Goal: Use online tool/utility

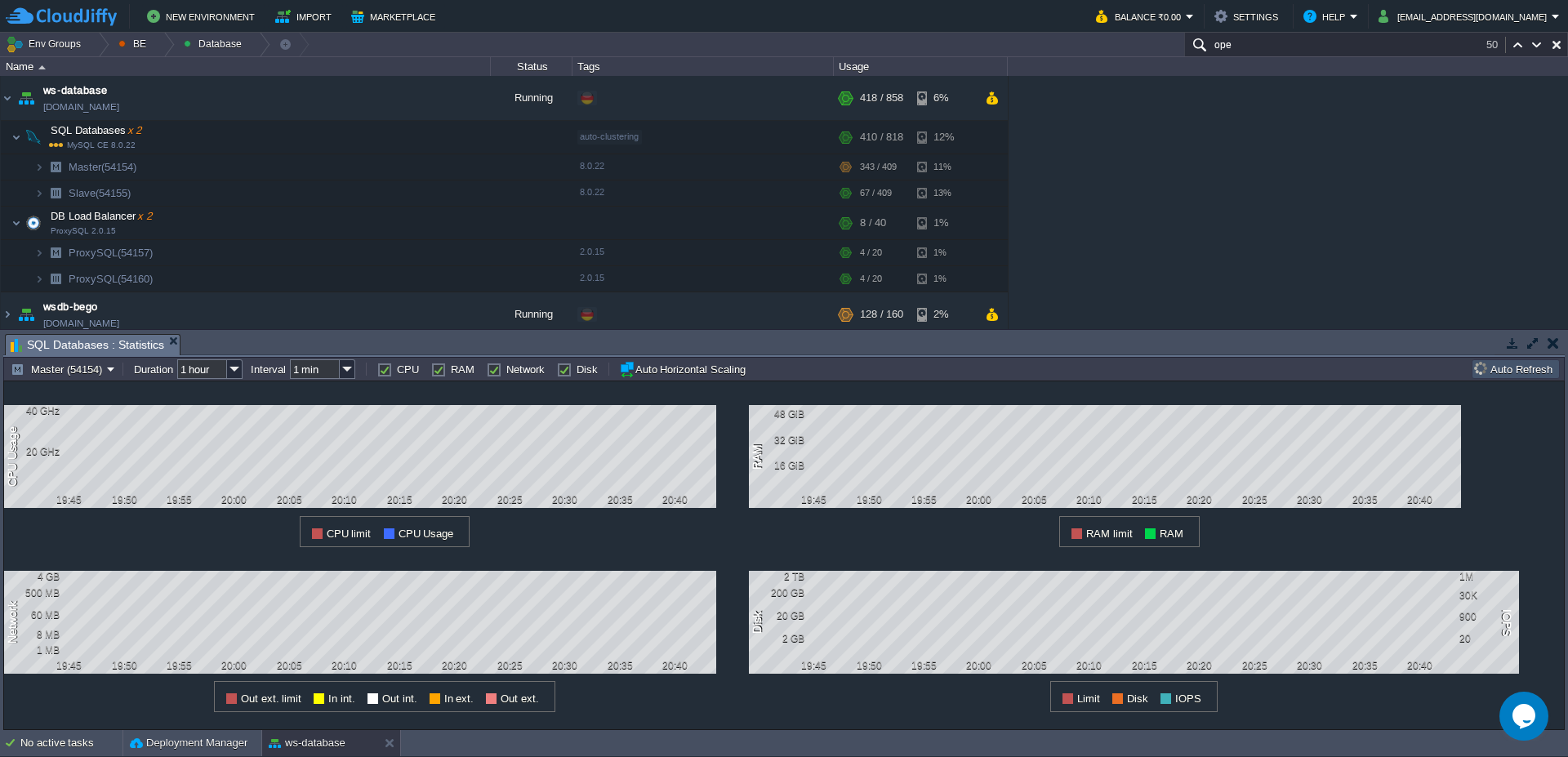
click at [1525, 374] on button "Auto Refresh" at bounding box center [1516, 369] width 83 height 15
click at [1508, 363] on button "Auto Refresh" at bounding box center [1516, 369] width 83 height 15
click at [163, 47] on div at bounding box center [163, 45] width 22 height 24
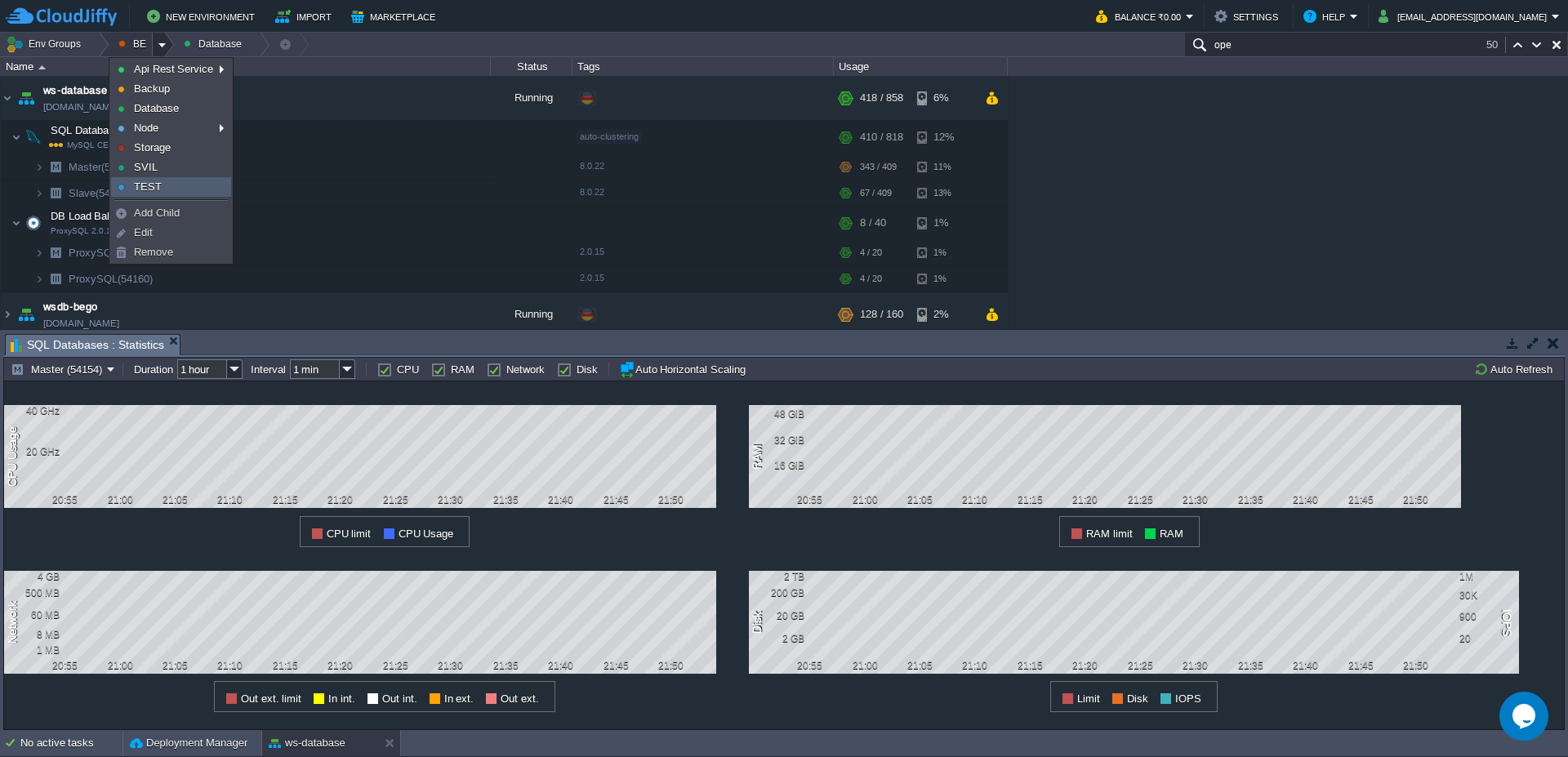
click at [185, 190] on link "TEST" at bounding box center [172, 187] width 119 height 18
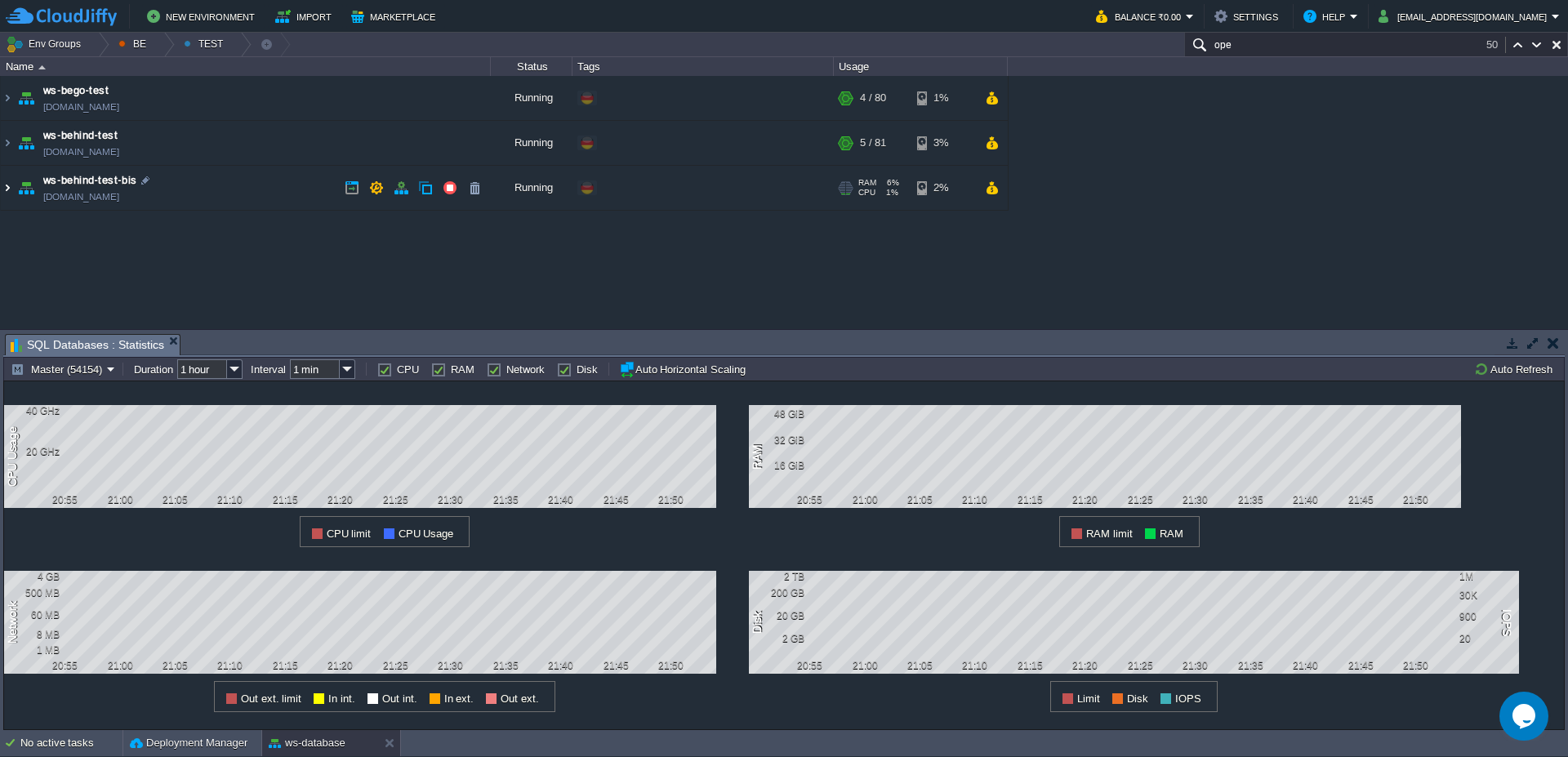
click at [2, 196] on img at bounding box center [7, 188] width 13 height 44
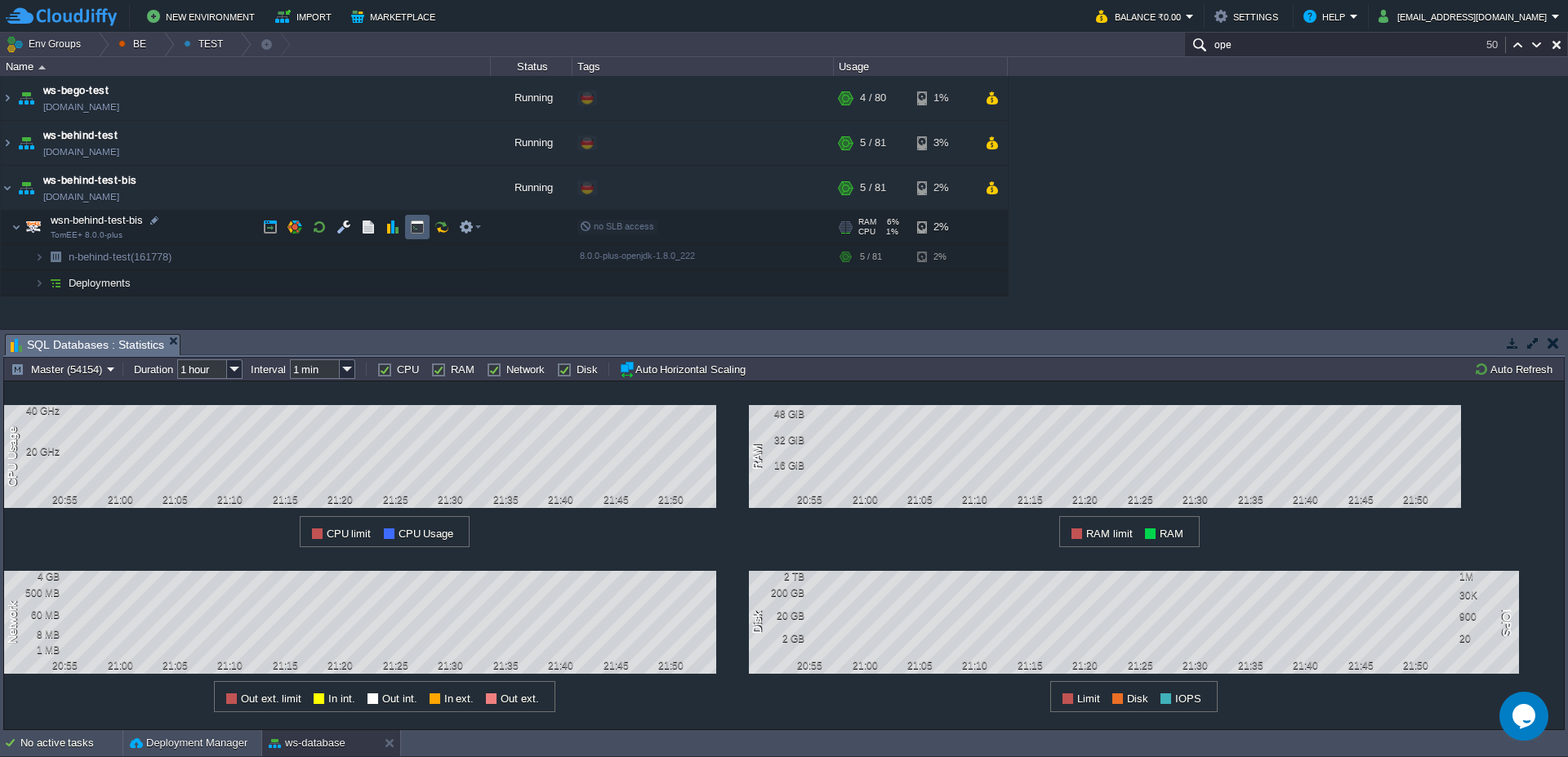
click at [425, 228] on td at bounding box center [417, 226] width 25 height 25
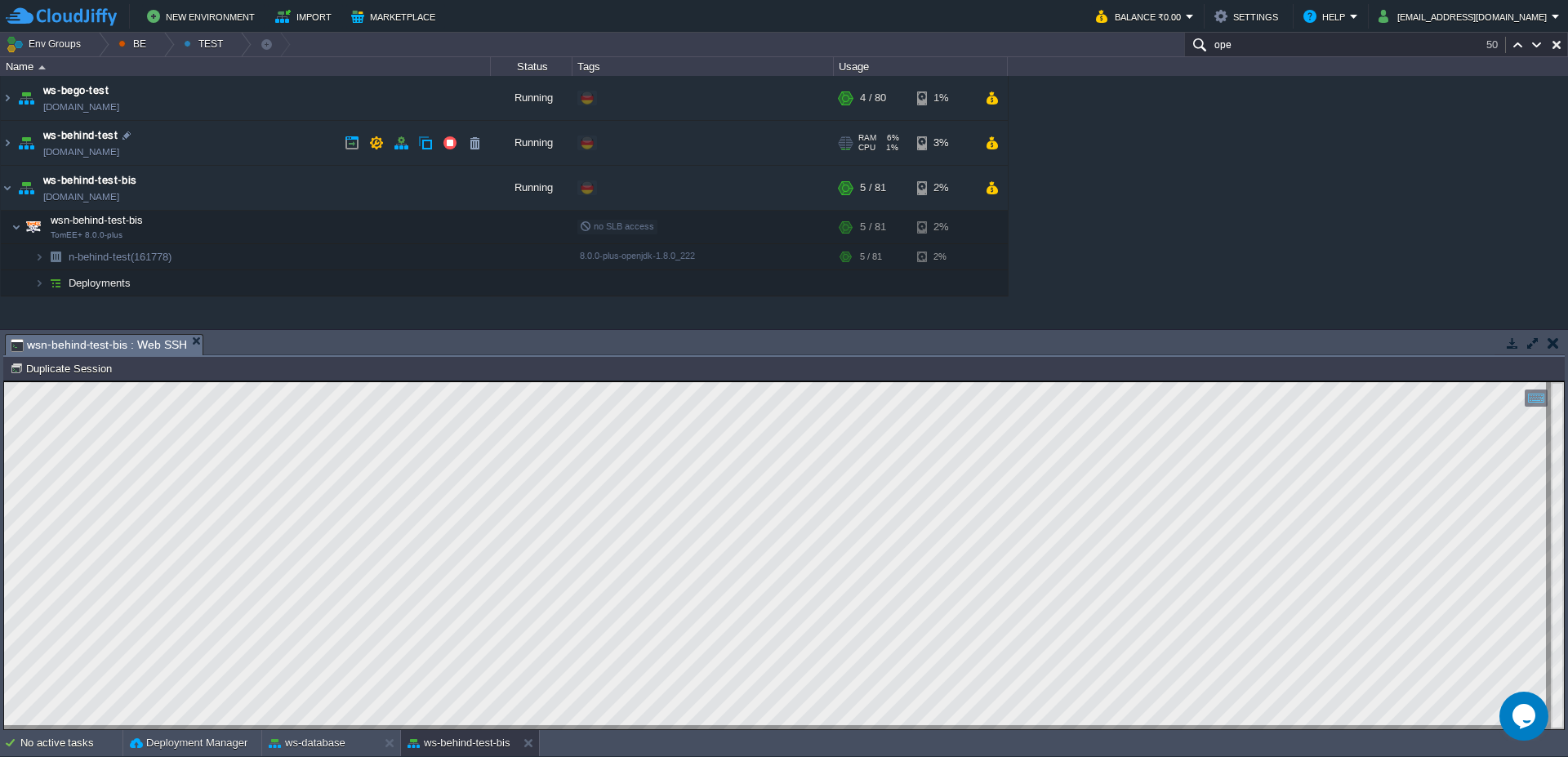
click at [16, 149] on img at bounding box center [26, 142] width 23 height 44
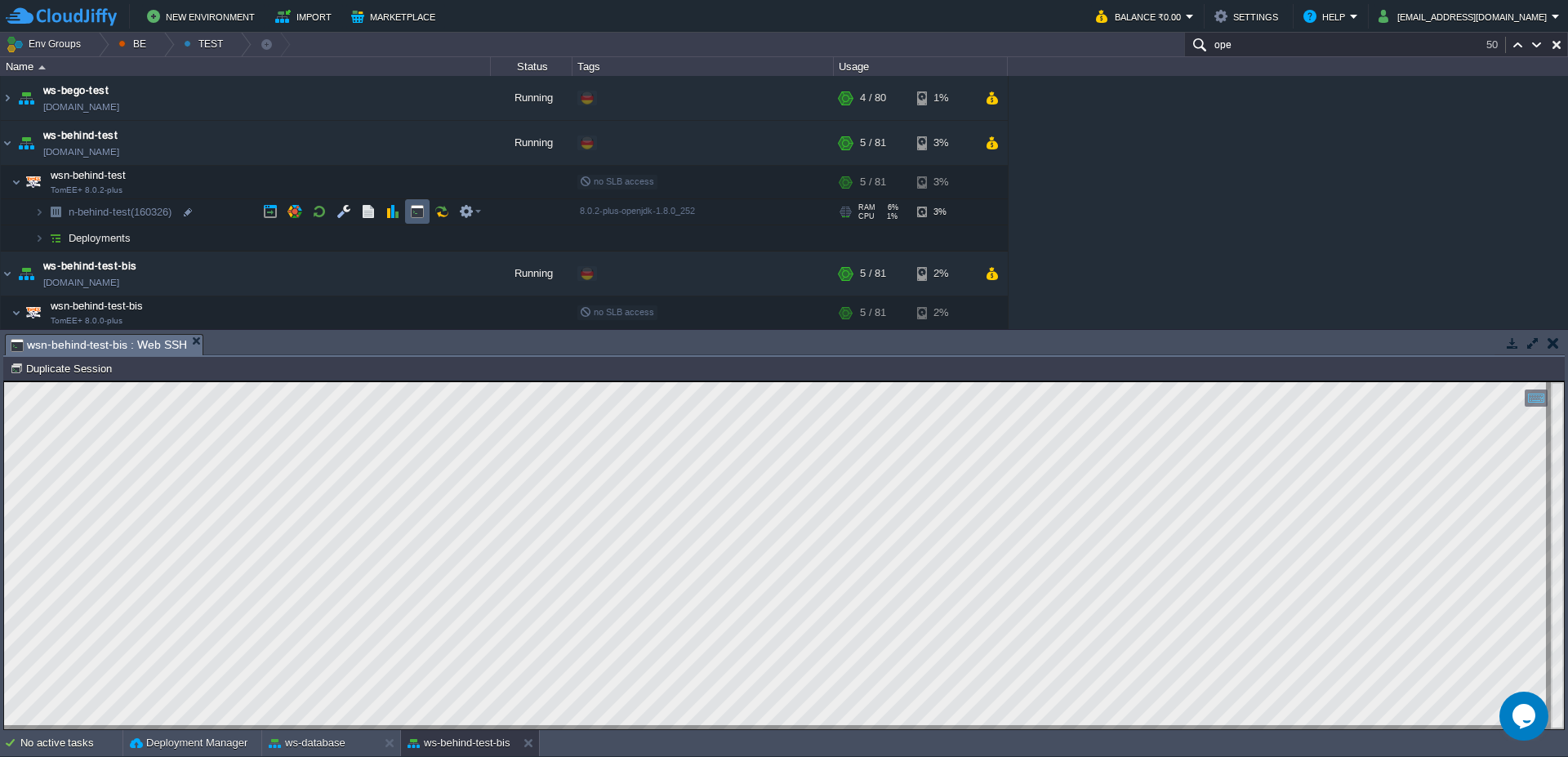
click at [409, 218] on td at bounding box center [417, 211] width 25 height 25
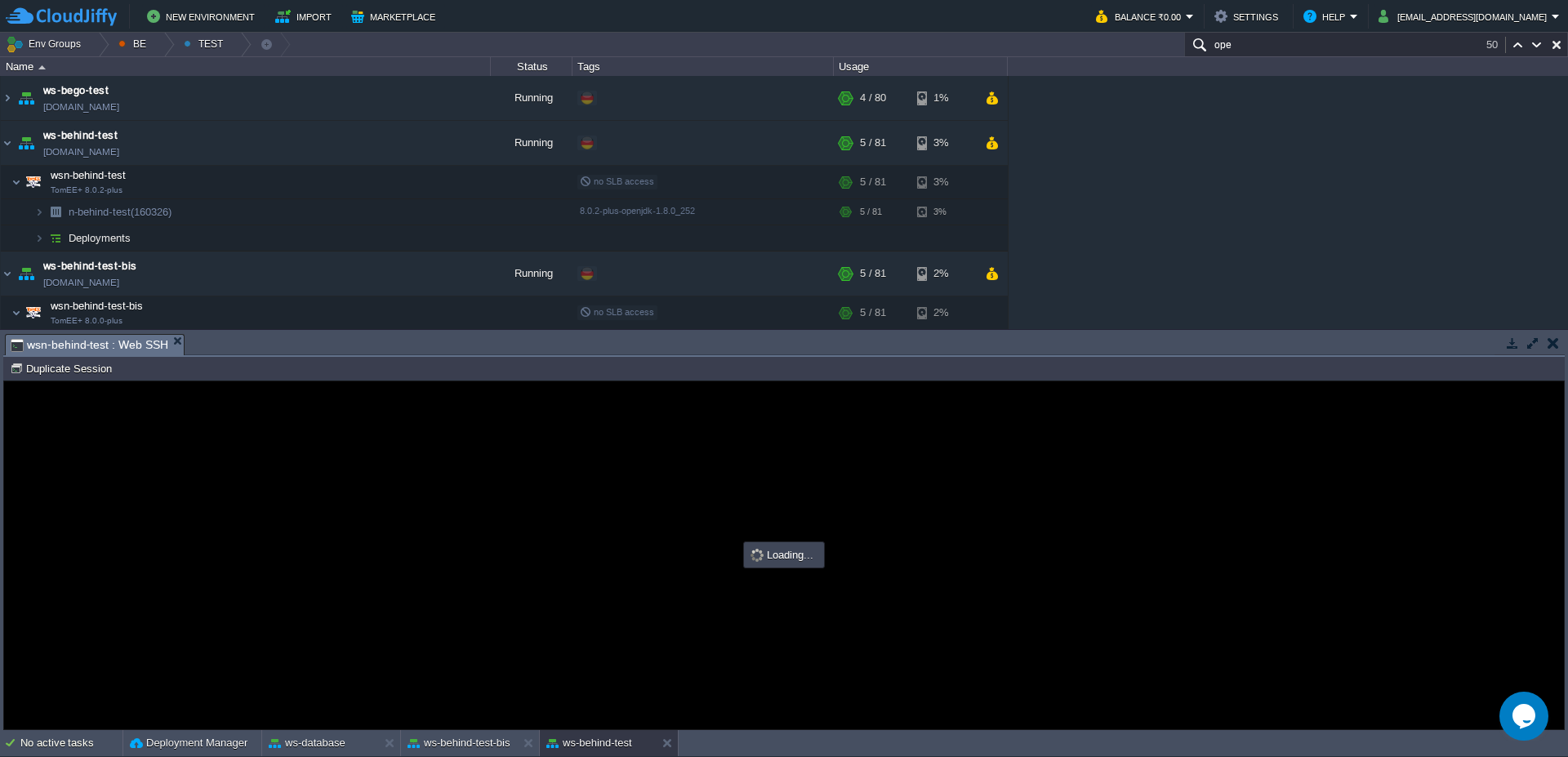
type input "#000000"
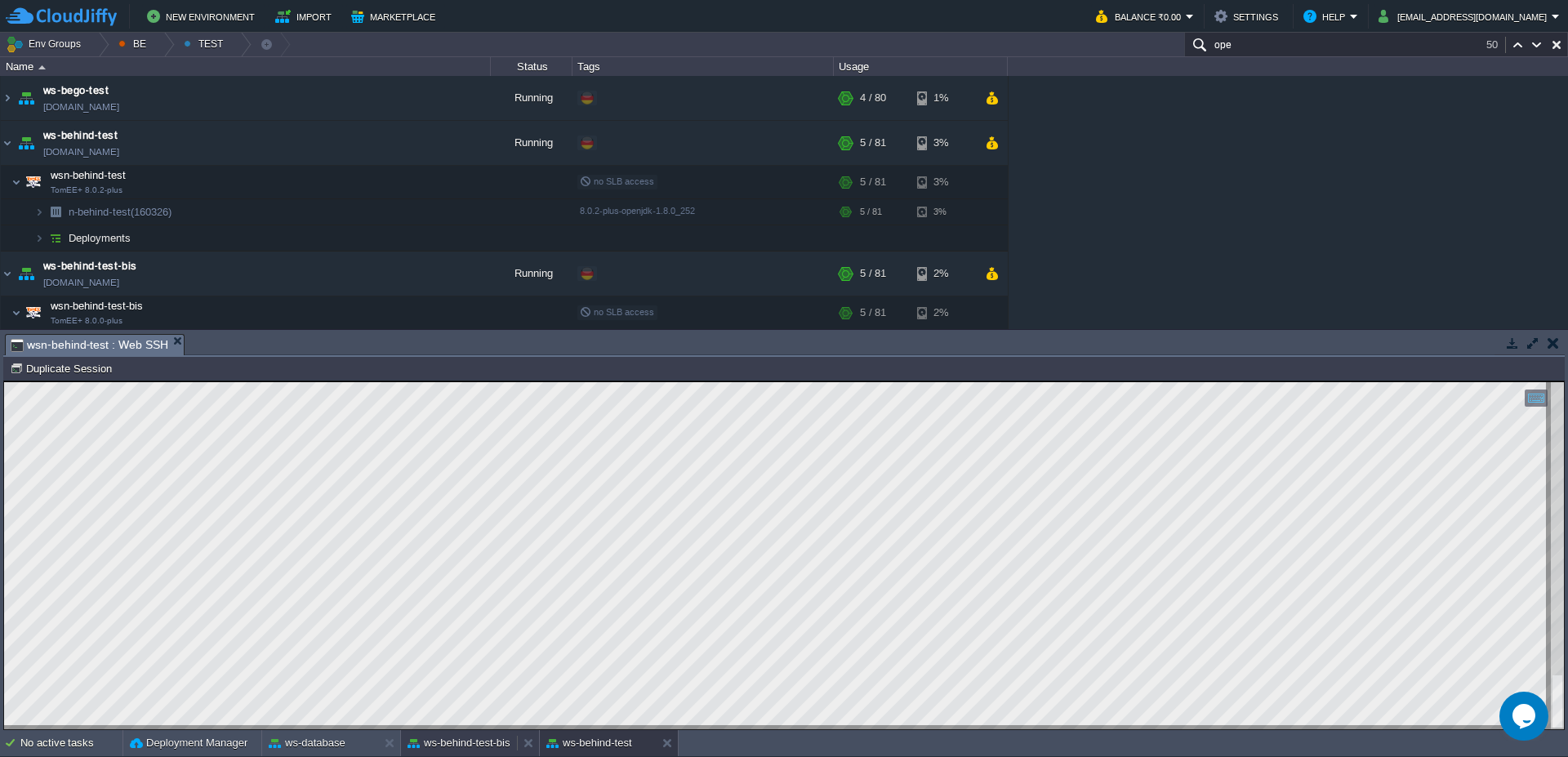
click at [473, 747] on button "ws-behind-test-bis" at bounding box center [458, 743] width 103 height 16
